Goal: Information Seeking & Learning: Learn about a topic

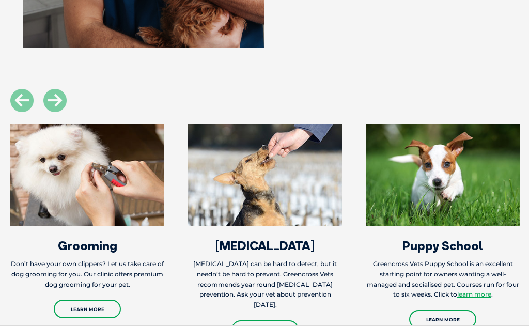
scroll to position [1098, 0]
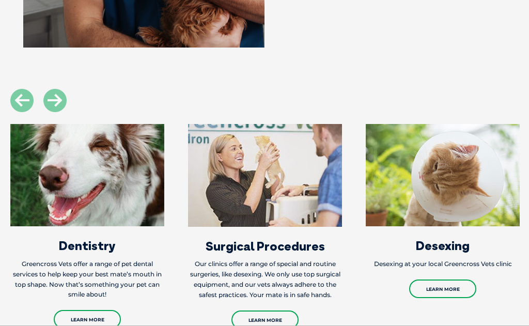
click at [118, 189] on img at bounding box center [87, 175] width 154 height 102
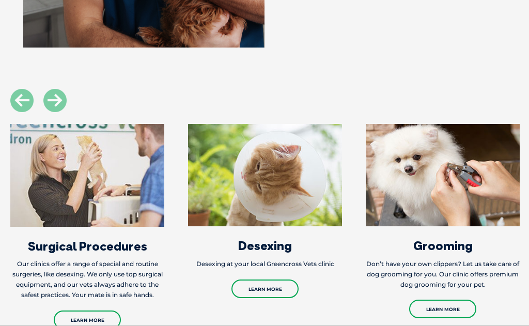
click at [82, 317] on link "Learn More" at bounding box center [87, 320] width 67 height 19
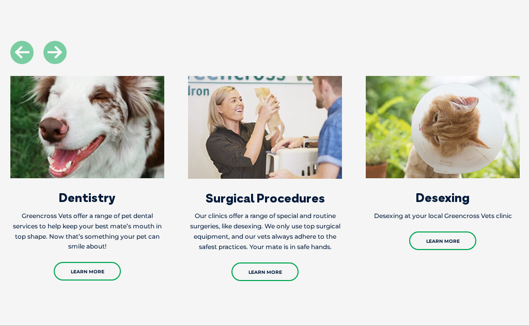
click at [88, 268] on link "Learn More" at bounding box center [87, 271] width 67 height 19
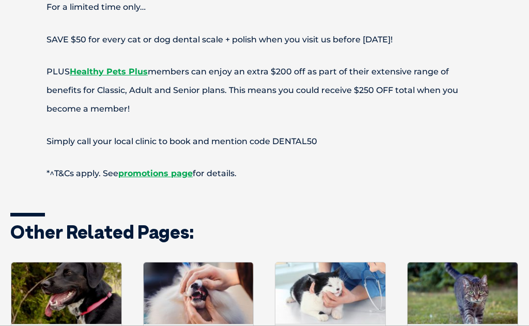
scroll to position [2058, 0]
click at [153, 175] on link "promotions page" at bounding box center [155, 174] width 74 height 10
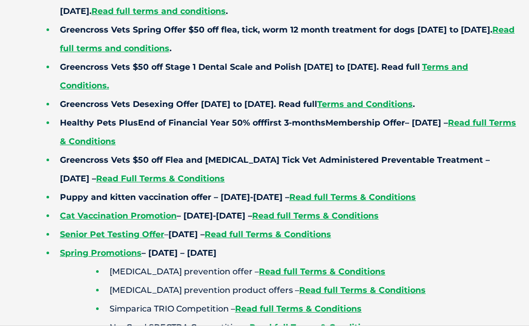
scroll to position [390, 0]
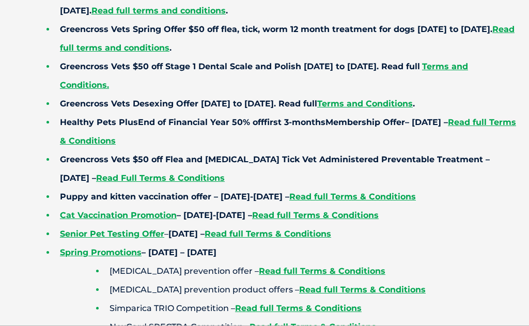
click at [468, 71] on strong "Terms and Conditions." at bounding box center [264, 76] width 408 height 28
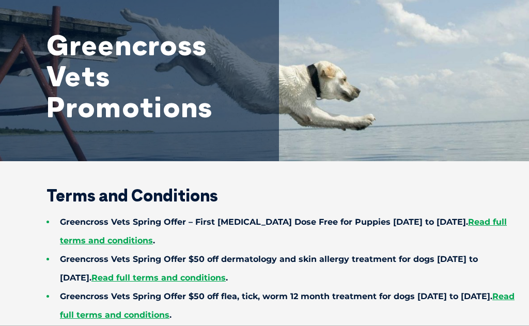
scroll to position [0, 0]
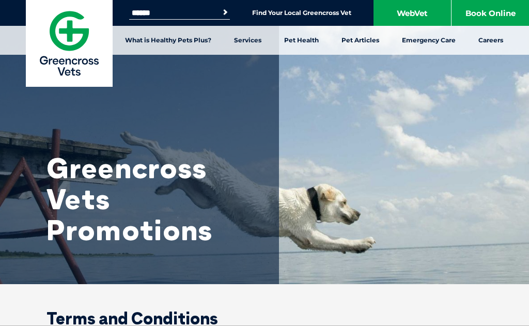
click at [171, 39] on link "What is Healthy Pets Plus?" at bounding box center [168, 40] width 109 height 29
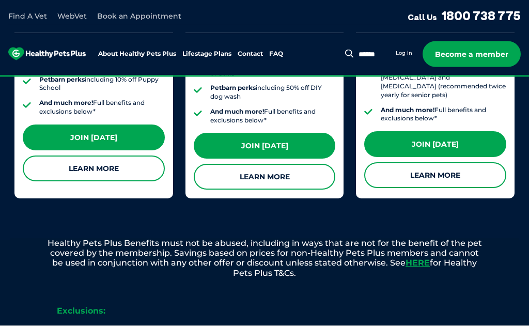
scroll to position [1241, 0]
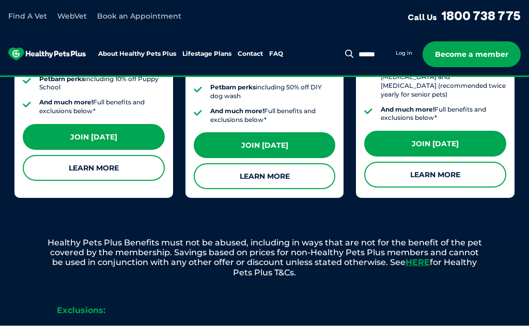
click at [286, 166] on link "Learn More" at bounding box center [265, 176] width 142 height 26
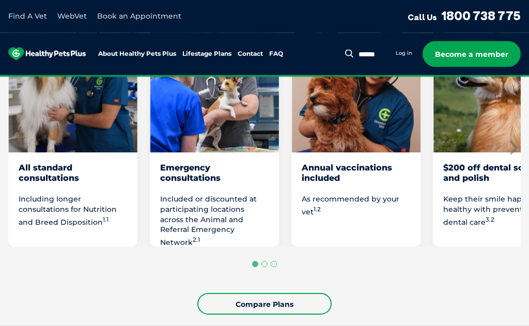
scroll to position [900, 0]
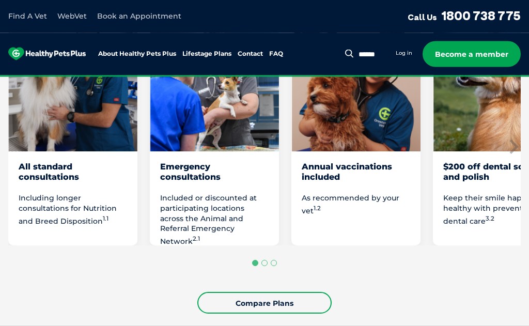
click at [486, 164] on div "$200 off dental scale and polish" at bounding box center [498, 176] width 109 height 29
click at [480, 121] on img "4 of 8" at bounding box center [497, 87] width 129 height 129
click at [474, 219] on p "Keep their smile happy and healthy with preventative dental care 3.2" at bounding box center [498, 210] width 109 height 33
click at [476, 174] on div "$200 off dental scale and polish" at bounding box center [498, 176] width 109 height 29
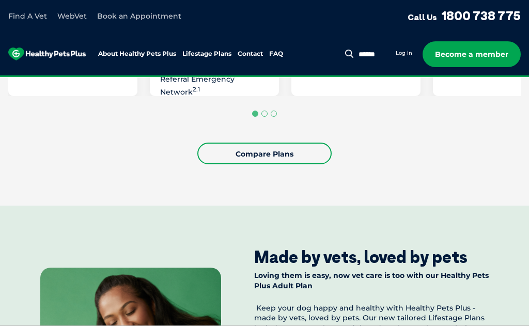
scroll to position [1045, 0]
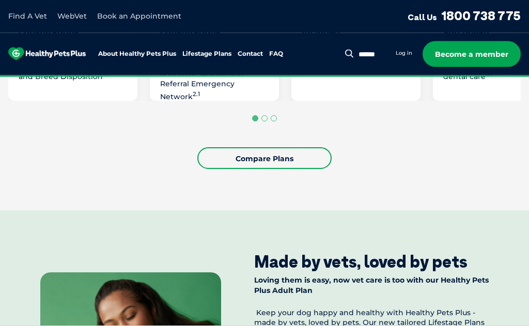
click at [288, 151] on link "Compare Plans" at bounding box center [264, 159] width 134 height 22
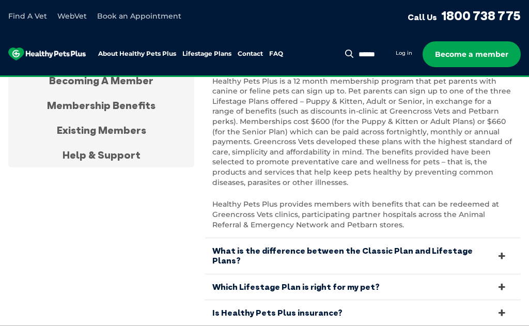
scroll to position [3917, 0]
